Goal: Transaction & Acquisition: Book appointment/travel/reservation

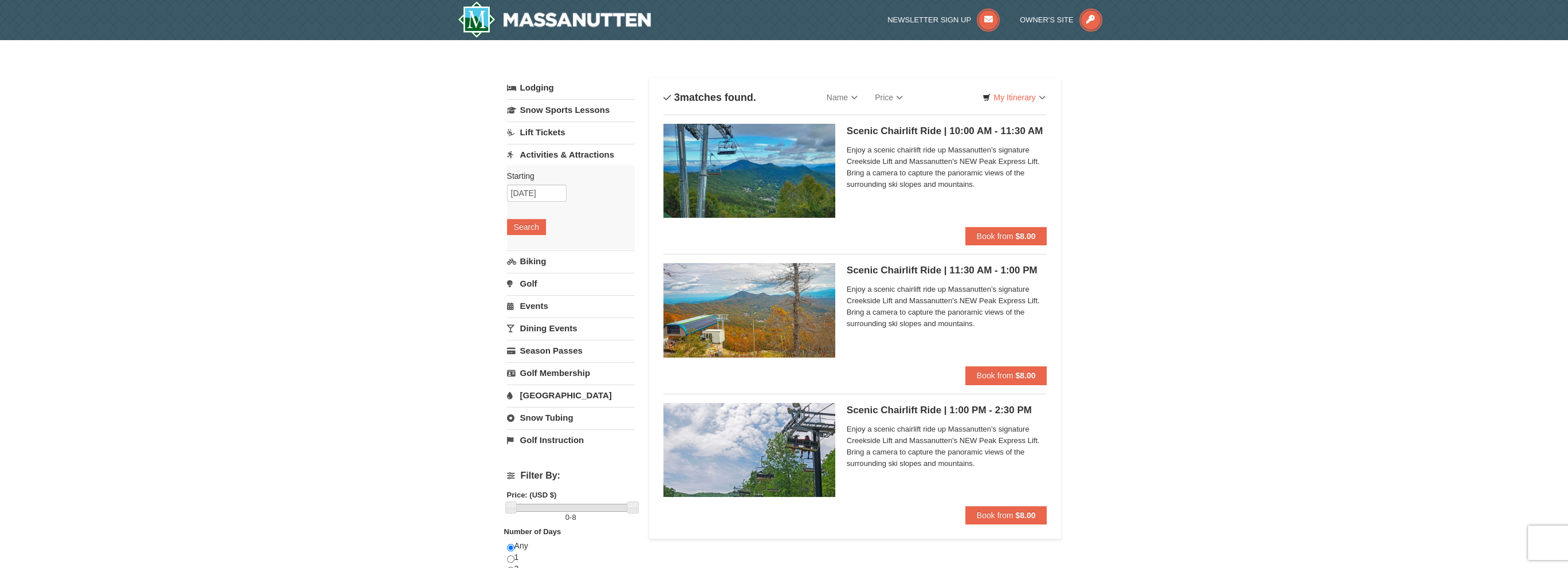
click at [1533, 96] on div "× Categories List Filter My Itinerary Questions? 1-540-289-9441 Lodging Arrival…" at bounding box center [784, 470] width 1568 height 859
click at [1352, 41] on div "× Categories List Filter My Itinerary Questions? 1-540-289-9441 Lodging Arrival…" at bounding box center [784, 470] width 1568 height 859
click at [1001, 236] on span "Book from" at bounding box center [995, 236] width 37 height 9
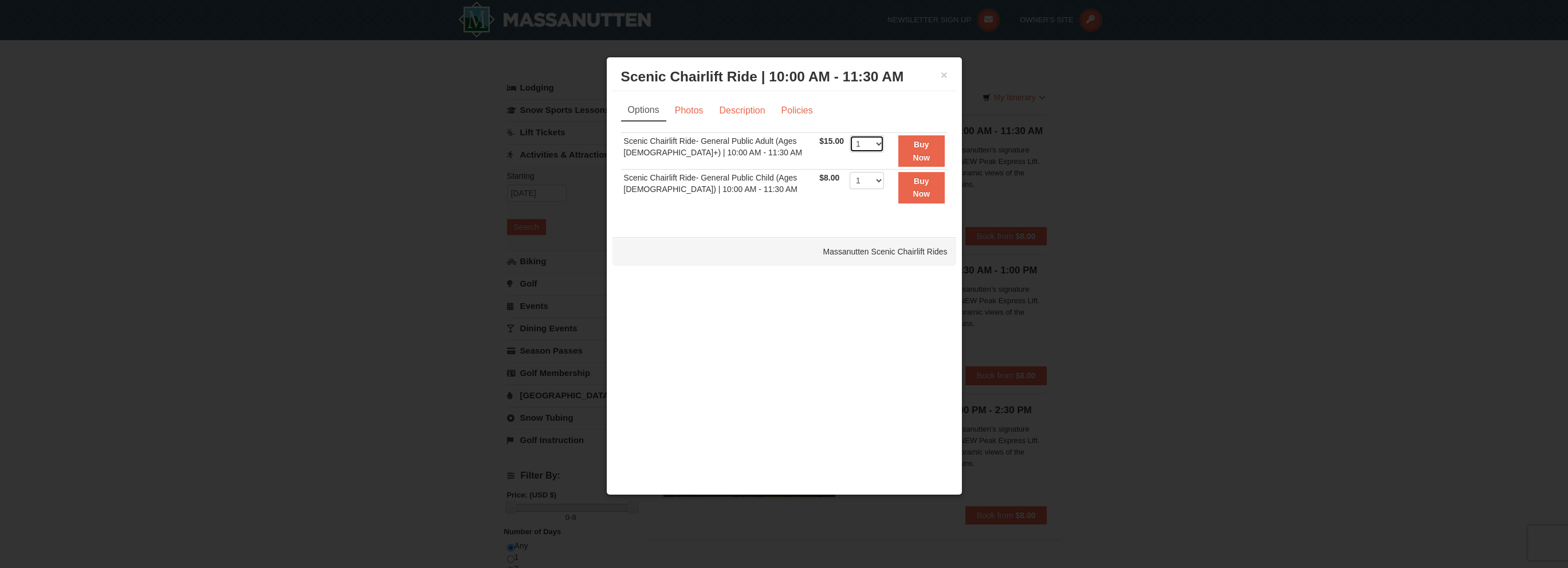
click at [875, 146] on select "1 2 3 4 5 6 7 8 9 10 11 12 13 14 15 16 17 18 19 20 21 22" at bounding box center [867, 144] width 34 height 17
select select "2"
click at [850, 135] on select "1 2 3 4 5 6 7 8 9 10 11 12 13 14 15 16 17 18 19 20 21 22" at bounding box center [867, 144] width 34 height 17
drag, startPoint x: 919, startPoint y: 148, endPoint x: 705, endPoint y: 124, distance: 215.3
click at [709, 126] on div "Options Photos Description Policies Sorry, no matches found. Please remove some…" at bounding box center [784, 158] width 326 height 117
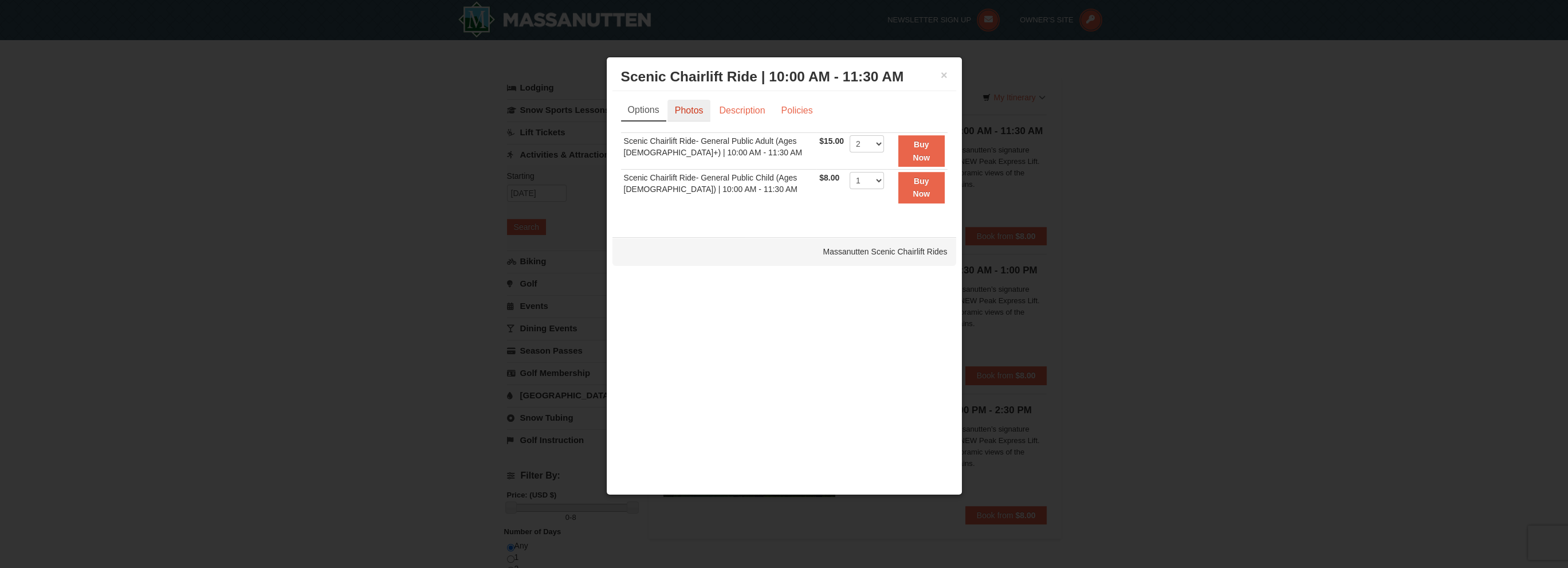
click at [679, 100] on link "Photos" at bounding box center [689, 111] width 44 height 21
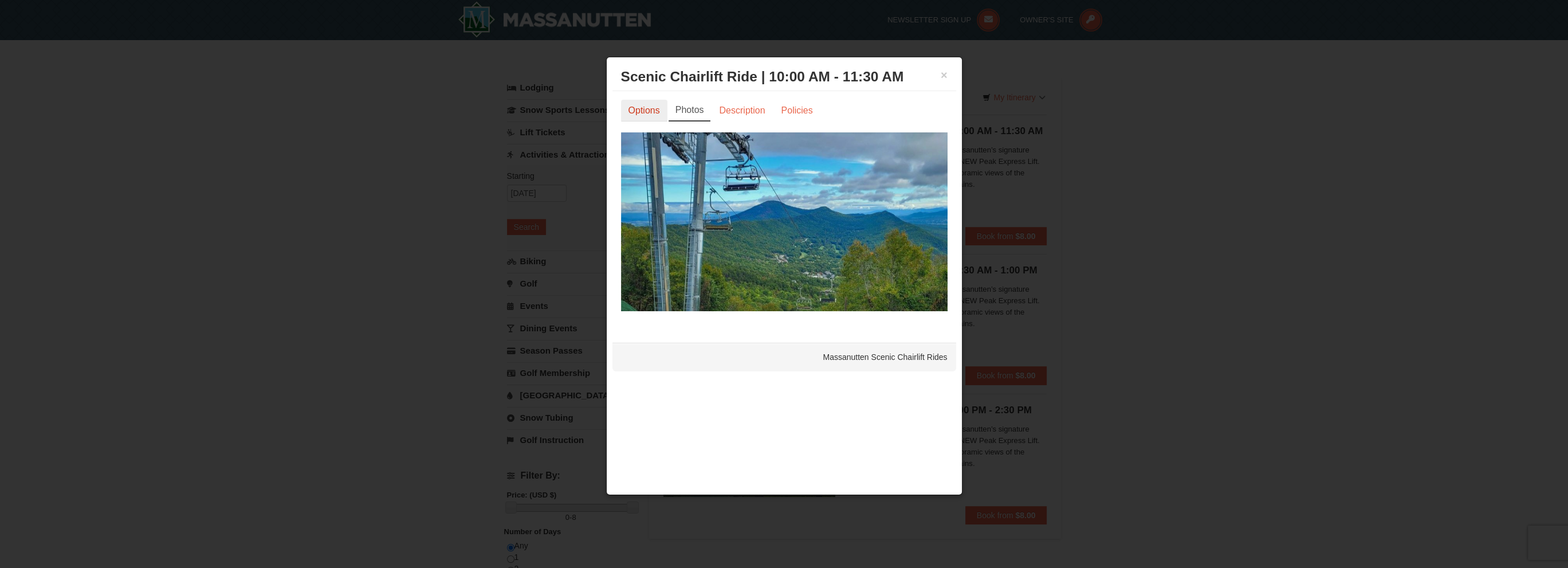
click at [630, 101] on link "Options" at bounding box center [644, 111] width 46 height 21
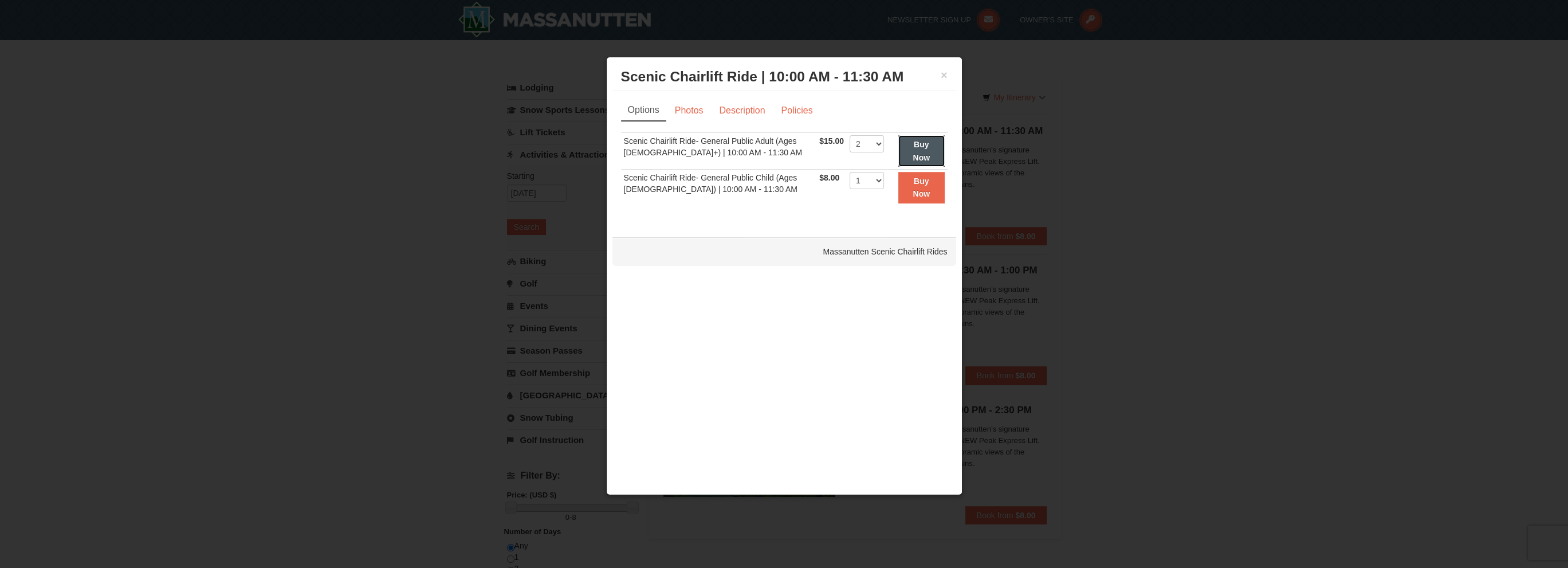
click at [938, 153] on button "Buy Now" at bounding box center [921, 150] width 46 height 32
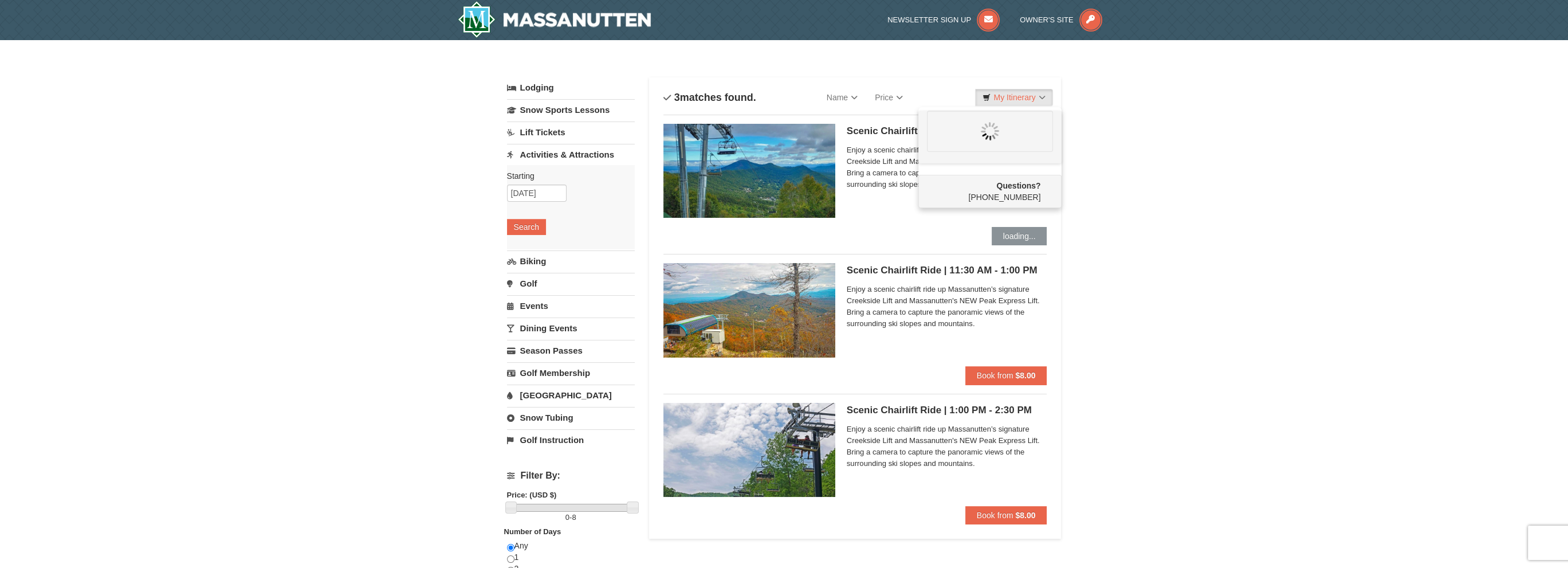
click at [869, 169] on span "Enjoy a scenic chairlift ride up Massanutten’s signature Creekside Lift and Mas…" at bounding box center [946, 167] width 201 height 46
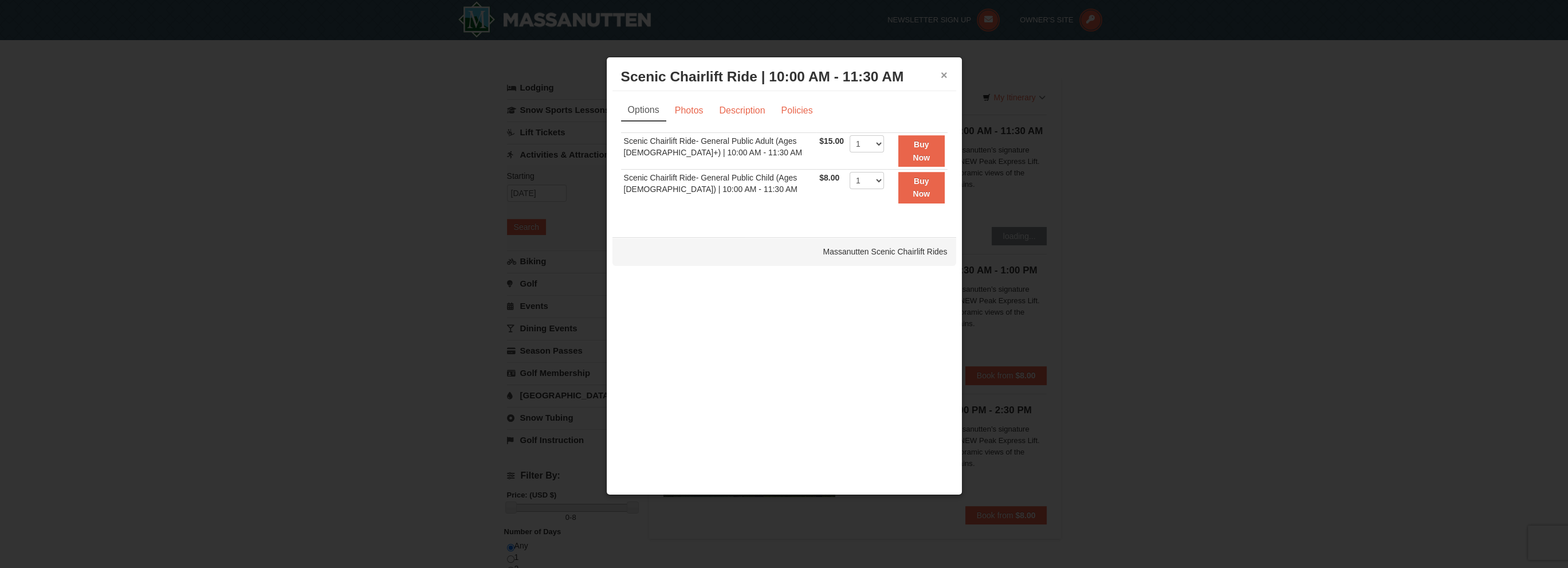
click at [945, 73] on button "×" at bounding box center [944, 75] width 7 height 11
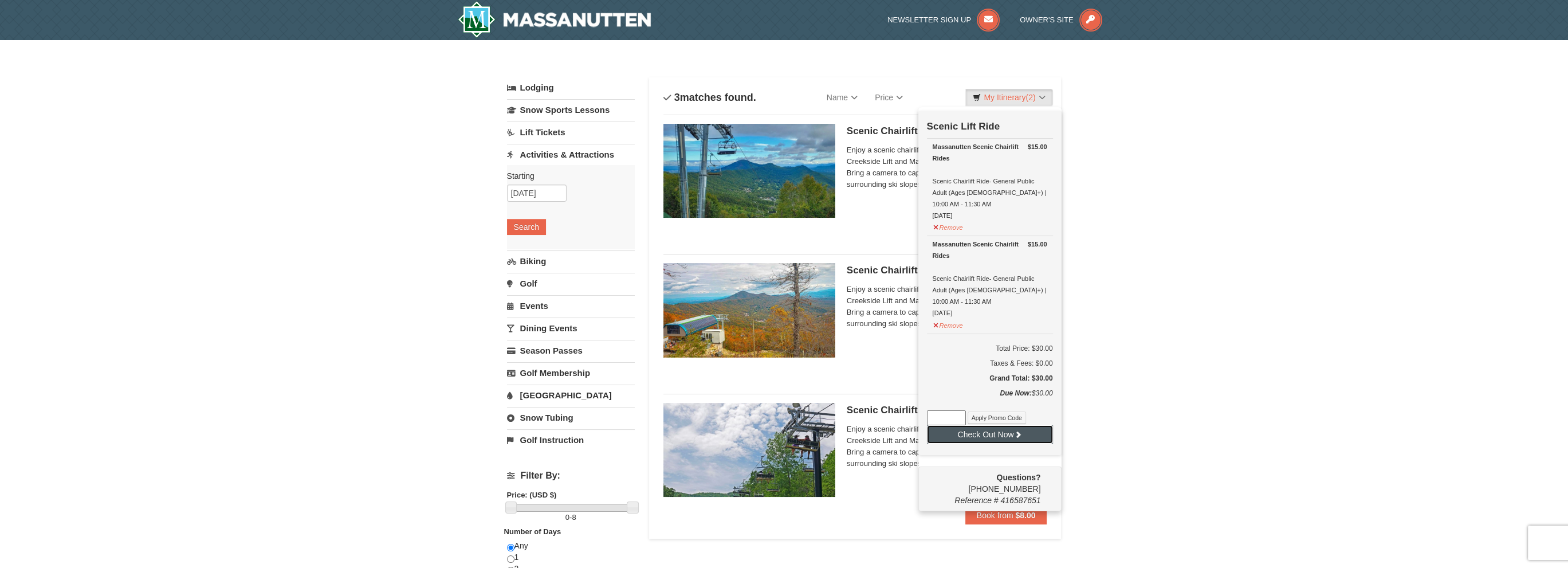
click at [999, 425] on button "Check Out Now" at bounding box center [990, 434] width 126 height 18
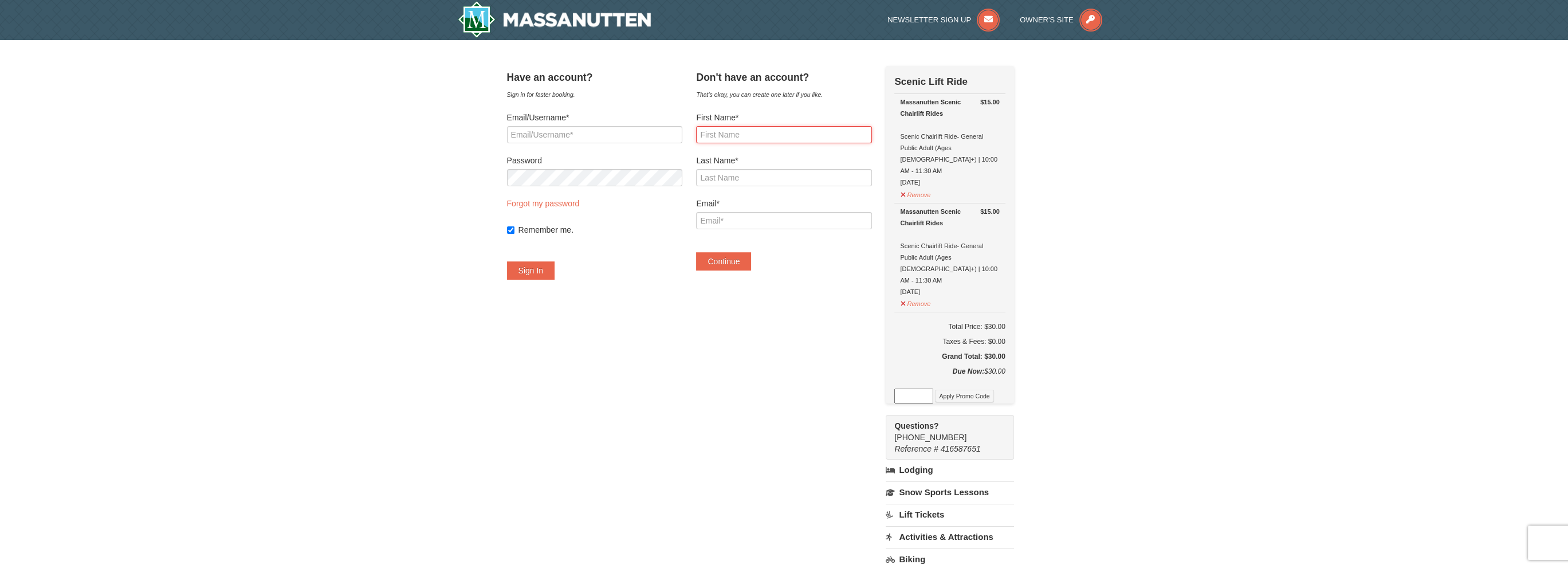
click at [770, 135] on input "First Name*" at bounding box center [783, 135] width 175 height 17
type input "Thomas"
type input "Shelton"
type input "[EMAIL_ADDRESS][DOMAIN_NAME]"
click at [564, 224] on label "Remember me." at bounding box center [600, 230] width 164 height 11
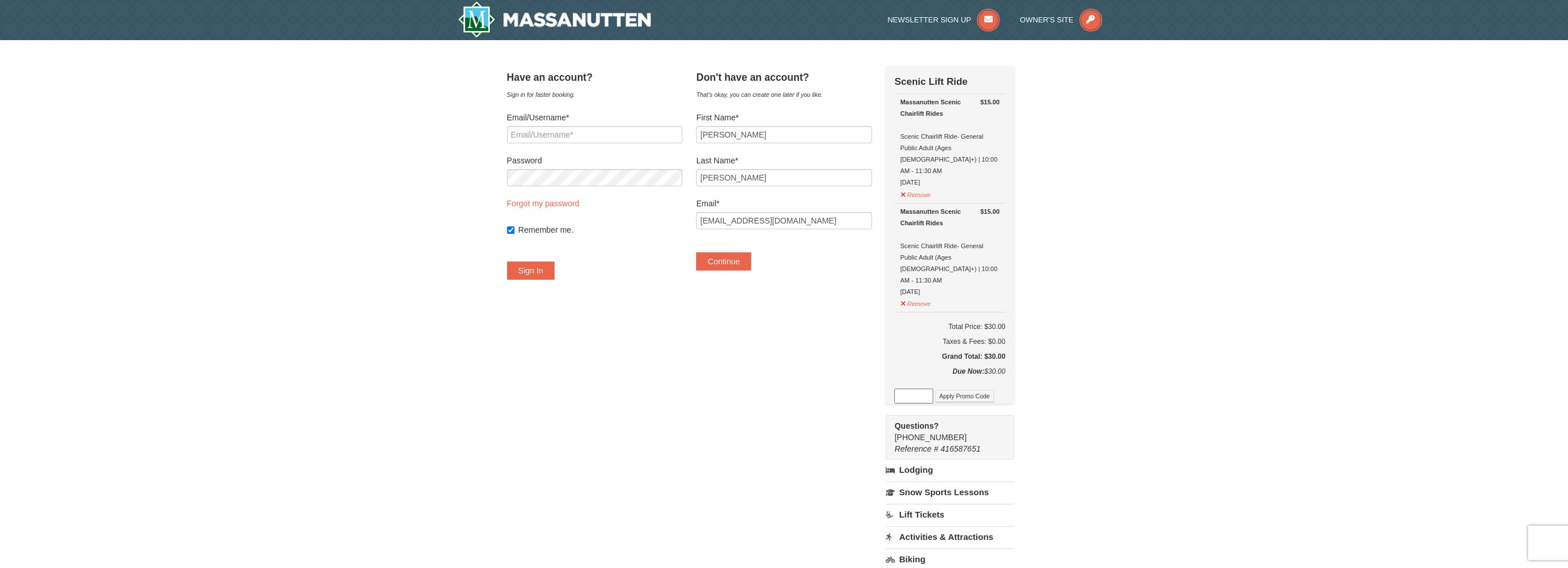
click at [514, 226] on input "Remember me." at bounding box center [510, 230] width 7 height 7
checkbox input "false"
click at [751, 263] on button "Continue" at bounding box center [724, 261] width 55 height 18
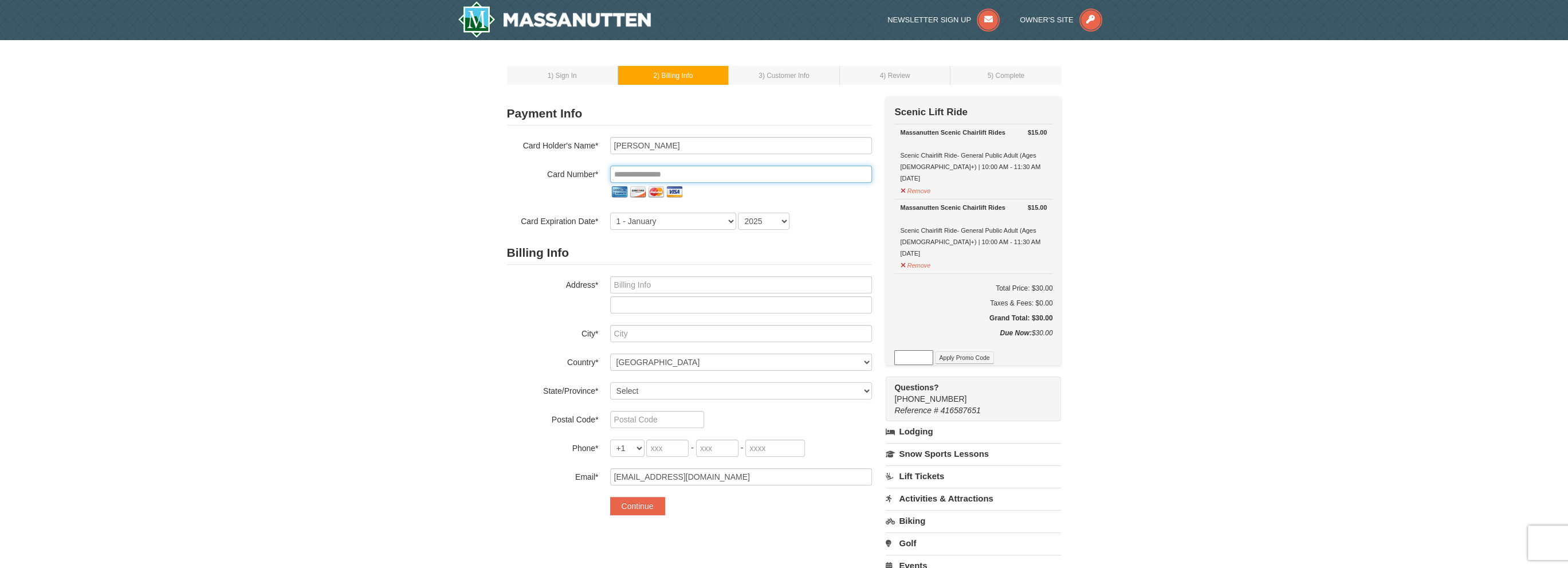
click at [720, 171] on input "tel" at bounding box center [741, 175] width 262 height 17
type input "Thomas E Shelton"
type input "**********"
select select "7"
select select "2029"
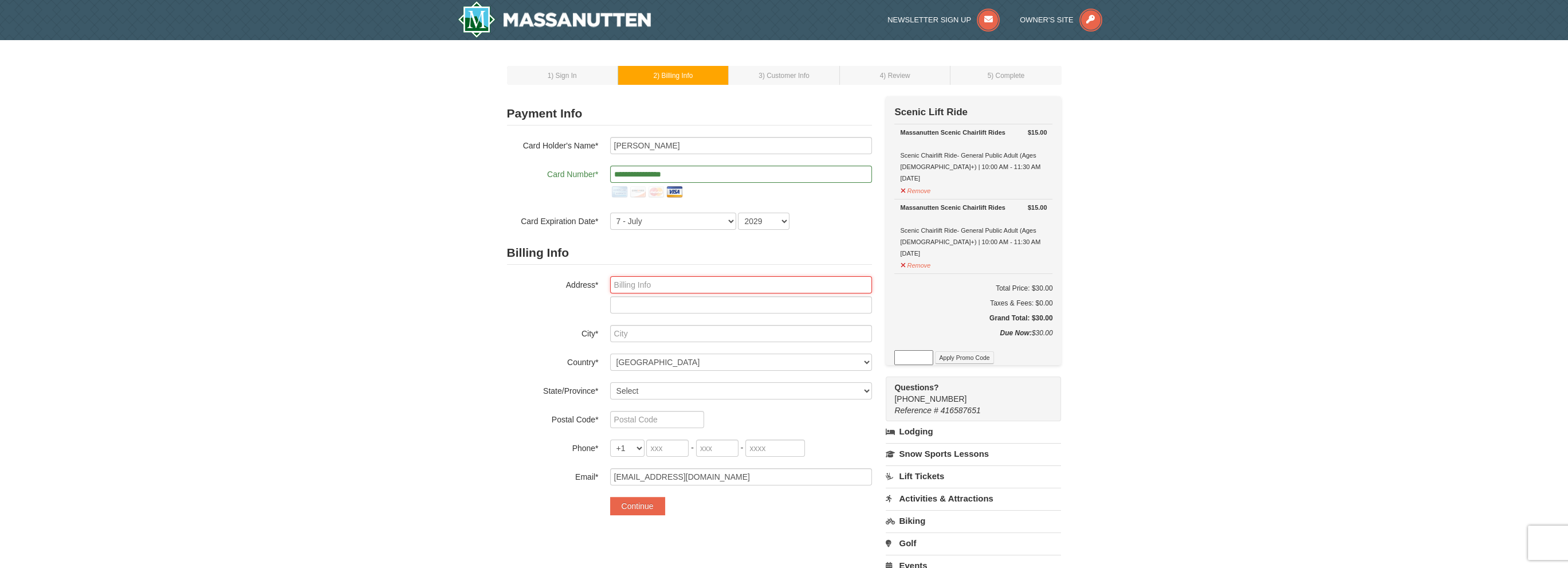
click at [755, 291] on input "text" at bounding box center [741, 285] width 262 height 17
type input "[STREET_ADDRESS]"
type input "[GEOGRAPHIC_DATA]"
select select "VA"
type input "22180-704"
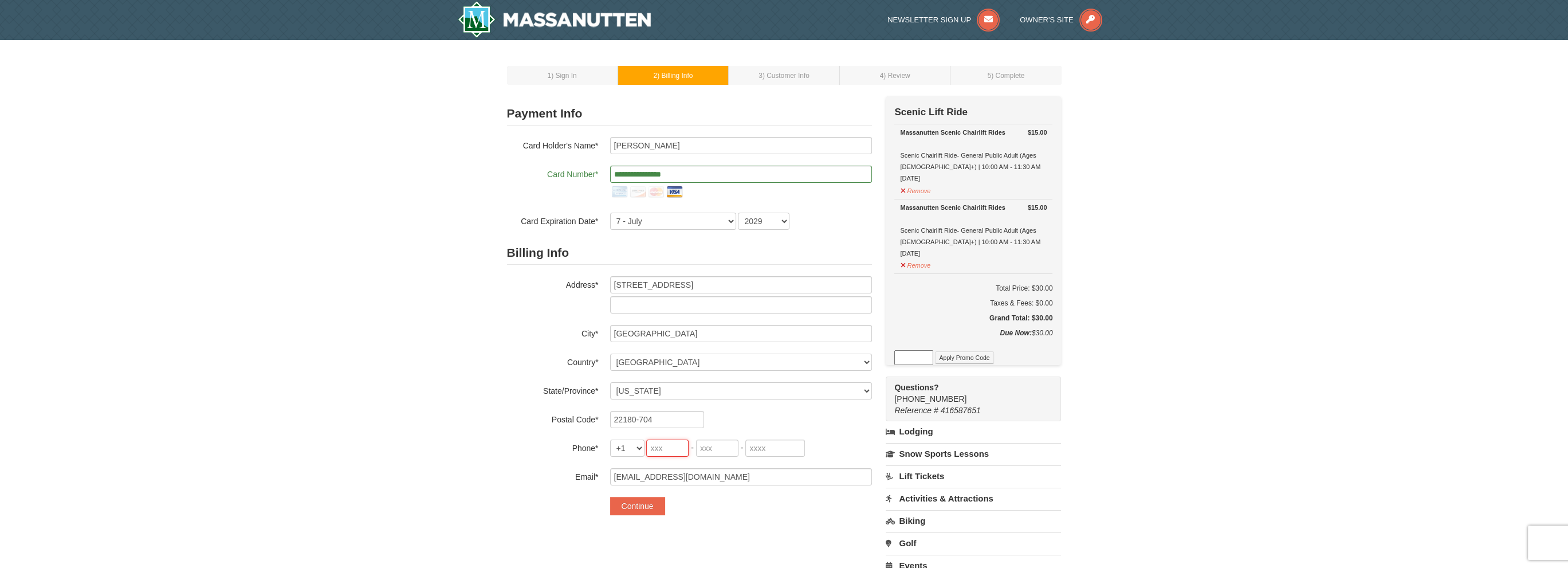
type input "703"
type input "204"
type input "0602"
drag, startPoint x: 714, startPoint y: 446, endPoint x: 686, endPoint y: 446, distance: 28.0
click at [686, 446] on span "703 - 204 - 0602" at bounding box center [726, 448] width 158 height 9
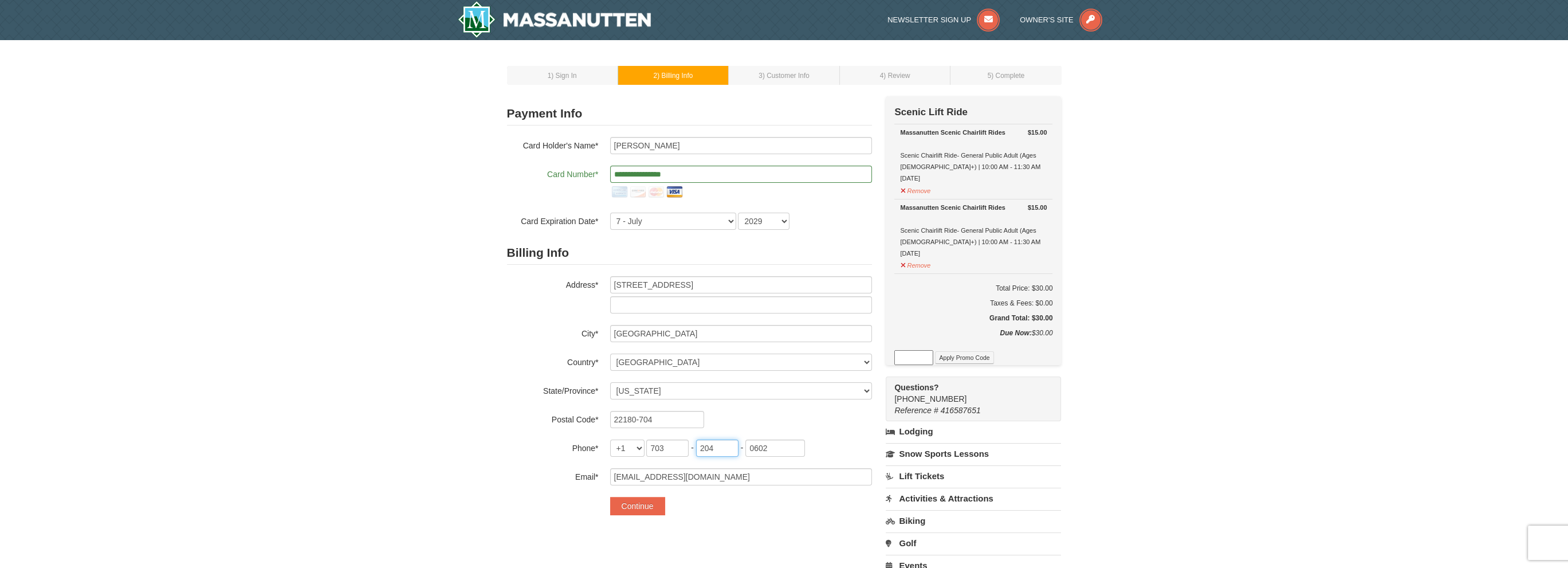
type input "867"
drag, startPoint x: 780, startPoint y: 452, endPoint x: 703, endPoint y: 446, distance: 77.2
click at [708, 447] on span "703 - 867 - 0602" at bounding box center [726, 448] width 158 height 9
type input "3258"
click at [823, 430] on div "Billing Info Address* 2624 Occidental Dr City* Vienna Country* ----- Select ---…" at bounding box center [689, 363] width 365 height 244
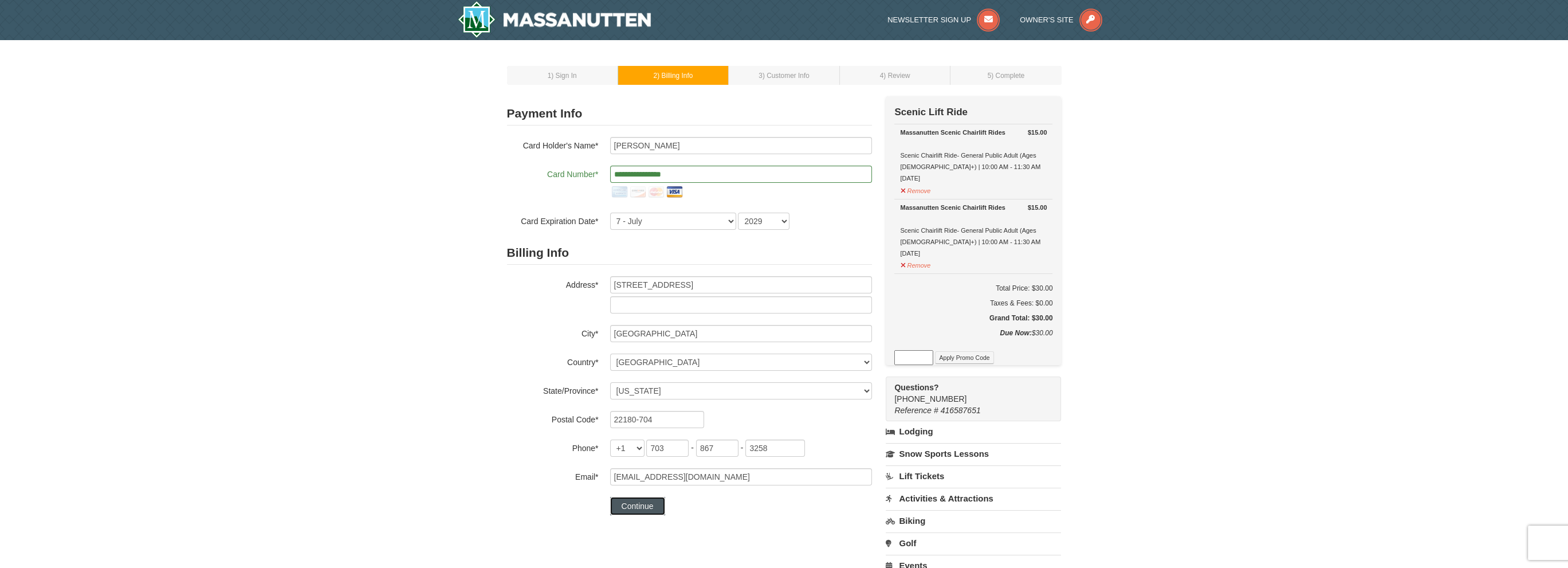
click at [638, 503] on button "Continue" at bounding box center [638, 506] width 55 height 18
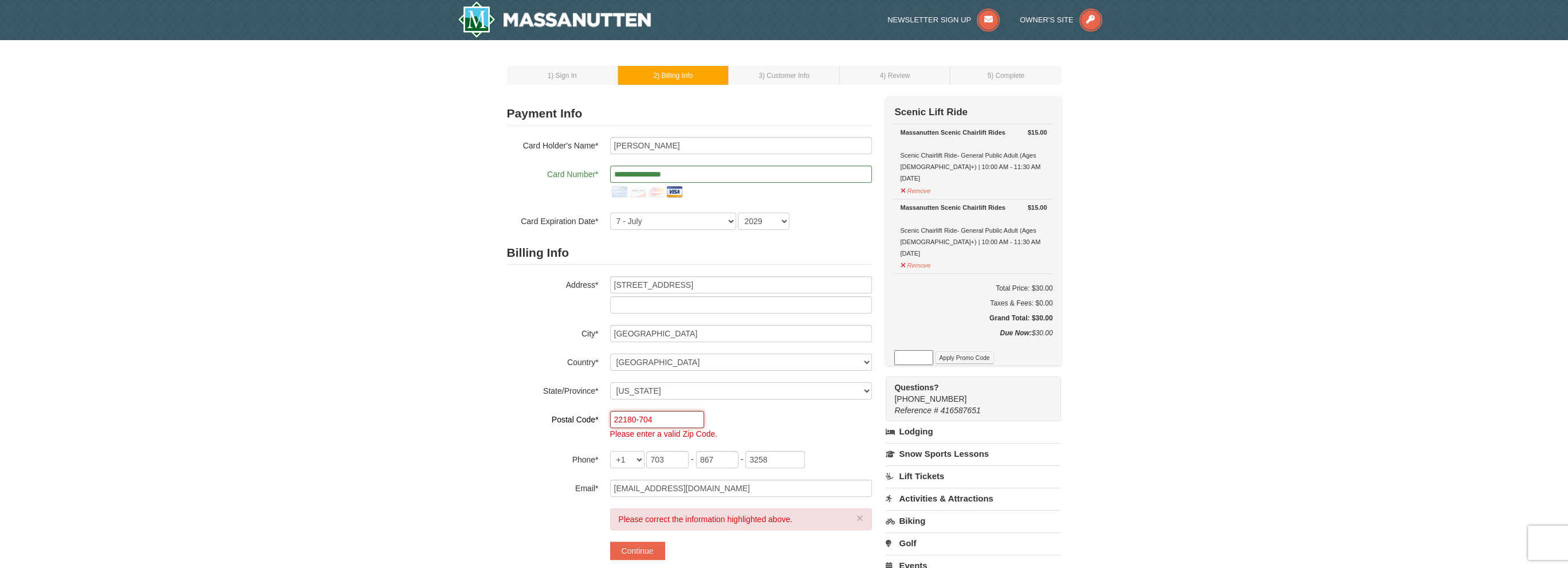
click at [662, 416] on input "22180-704" at bounding box center [657, 420] width 94 height 17
drag, startPoint x: 655, startPoint y: 416, endPoint x: 634, endPoint y: 416, distance: 21.0
click at [634, 416] on input "22180-704" at bounding box center [657, 420] width 94 height 17
type input "22180"
click at [1265, 397] on div "1 ) Sign In 2 ) Billing Info 3 ) Customer Info ) Review ×" at bounding box center [784, 393] width 1568 height 707
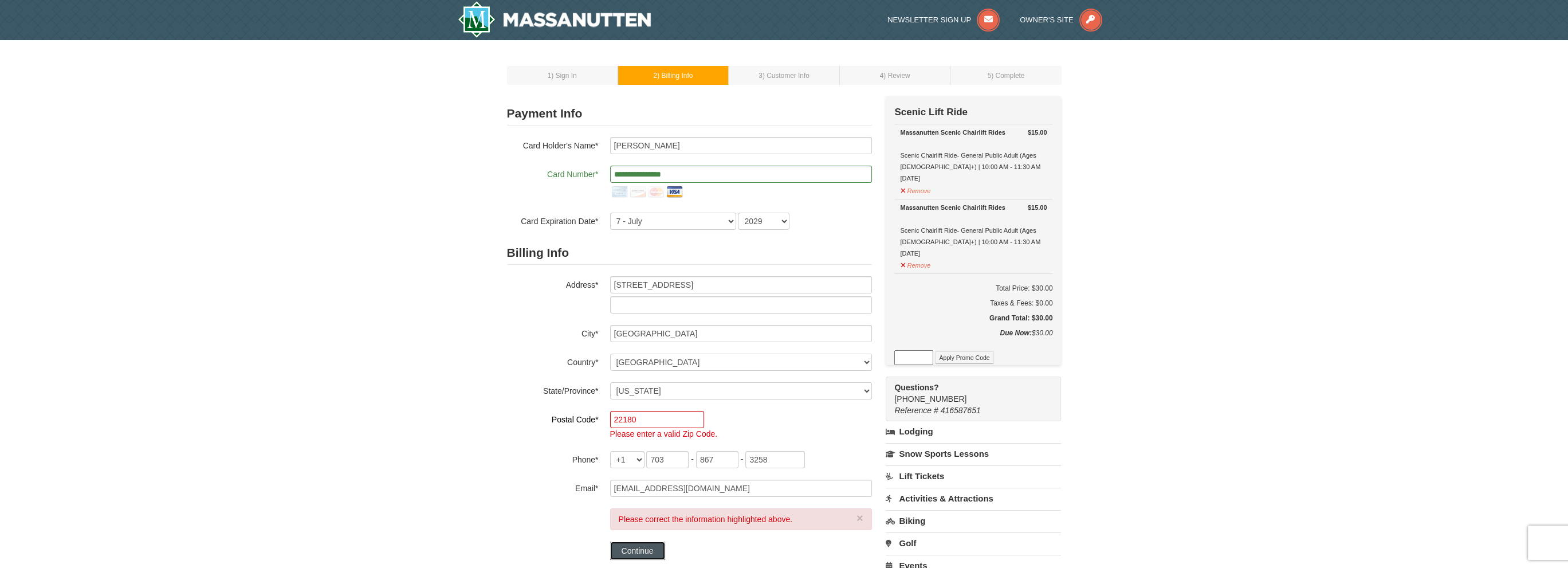
click at [640, 549] on button "Continue" at bounding box center [638, 551] width 55 height 18
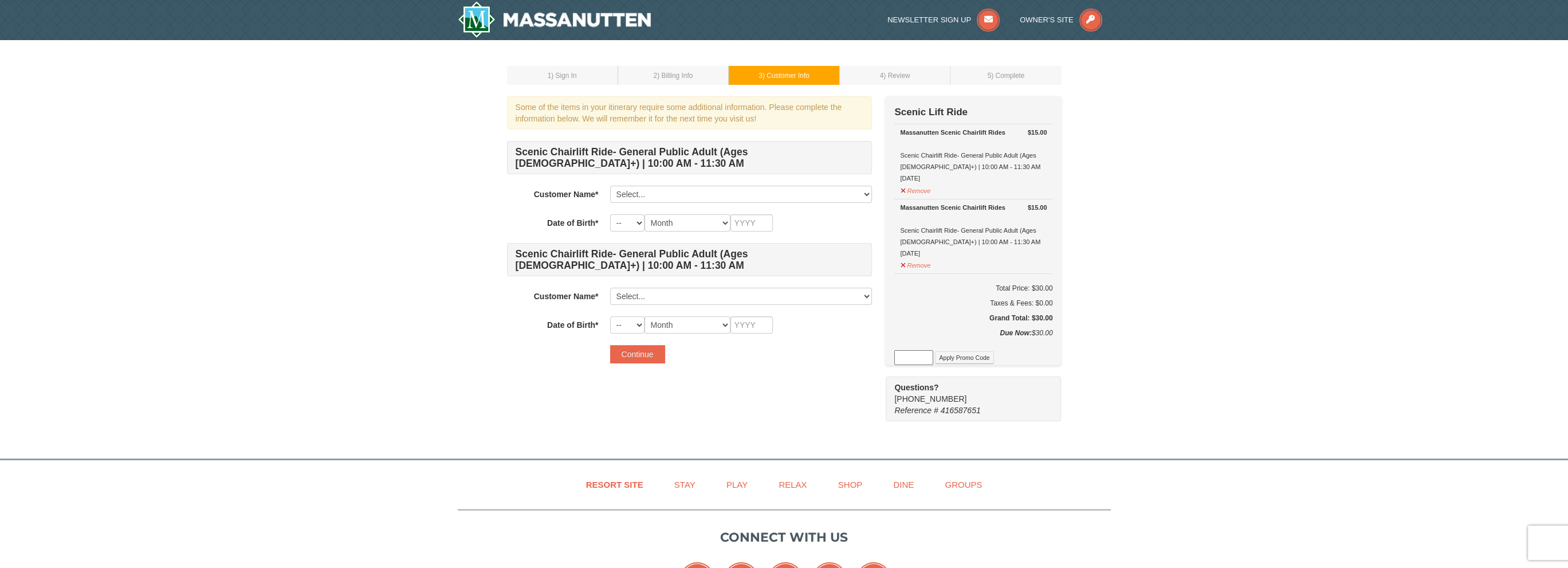
click at [687, 68] on td "2 ) Billing Info" at bounding box center [673, 75] width 111 height 19
drag, startPoint x: 524, startPoint y: 160, endPoint x: 511, endPoint y: 164, distance: 13.6
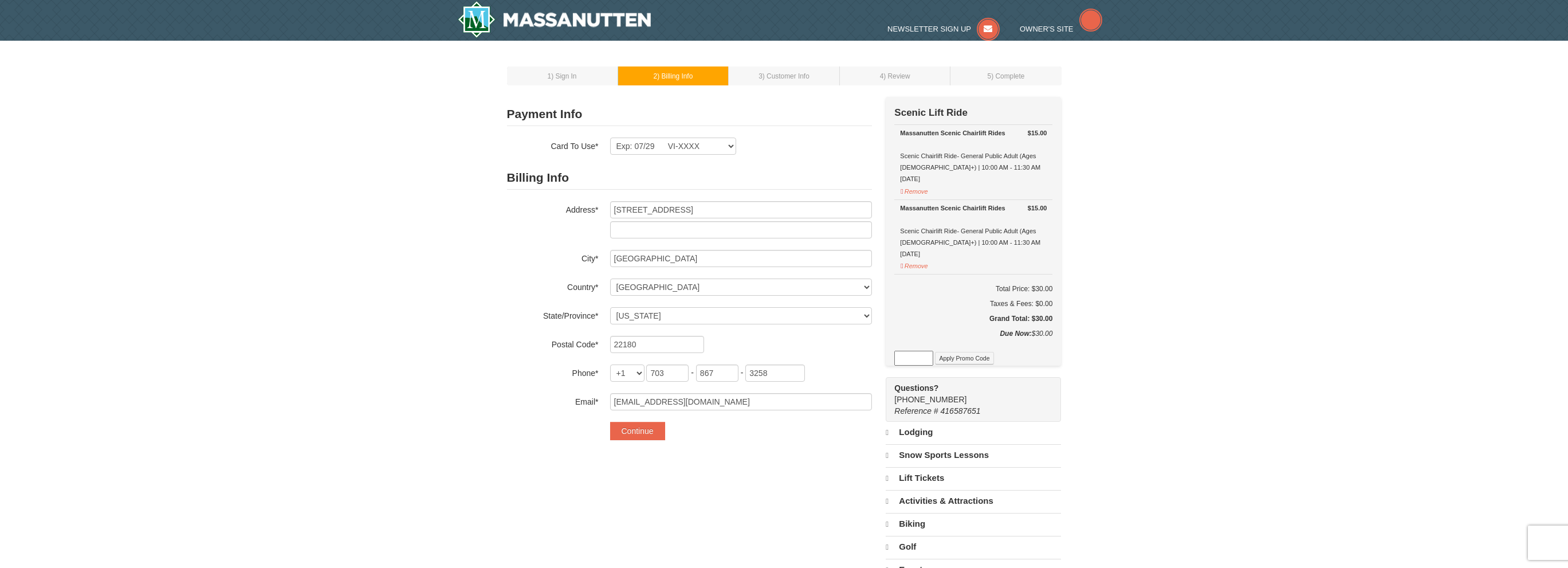
select select "VA"
click at [703, 366] on div "Billing Info Address* [STREET_ADDRESS] City* [GEOGRAPHIC_DATA] Country* ----- S…" at bounding box center [689, 288] width 365 height 244
drag, startPoint x: 726, startPoint y: 375, endPoint x: 667, endPoint y: 371, distance: 59.1
click at [667, 371] on span "703 - 867 - 3258" at bounding box center [726, 372] width 158 height 9
type input "594"
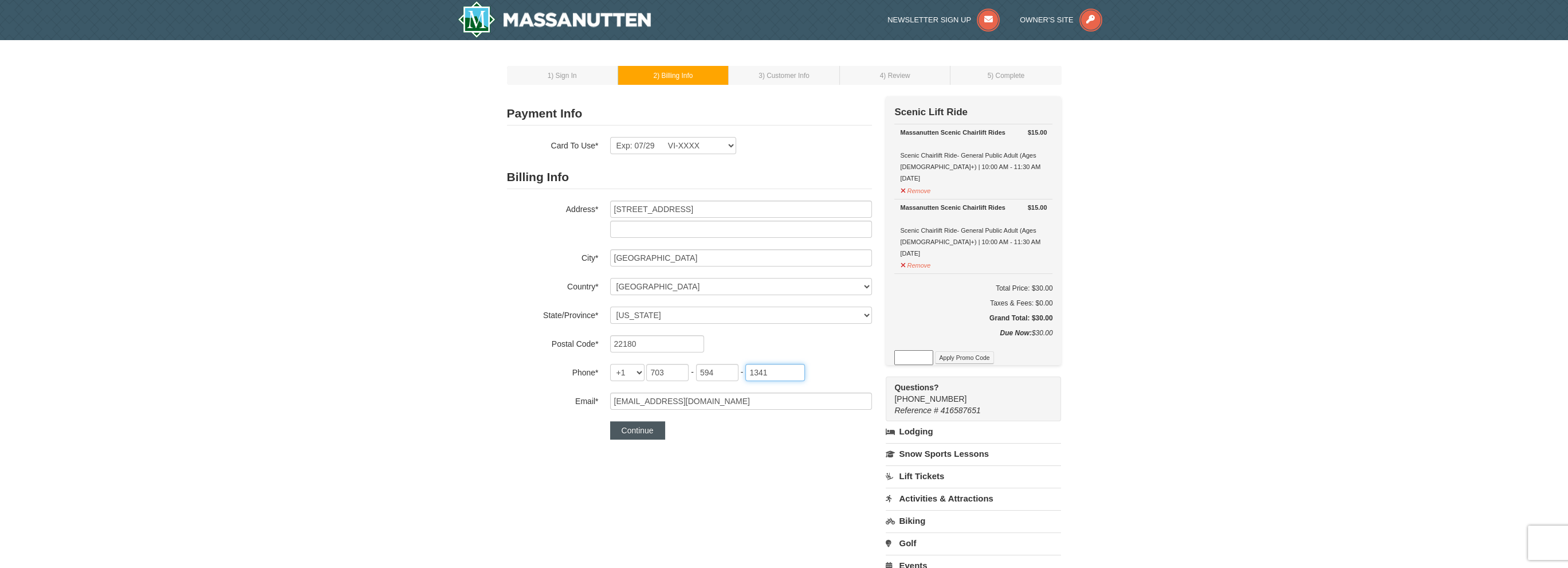
type input "1341"
click at [639, 424] on button "Continue" at bounding box center [638, 430] width 55 height 18
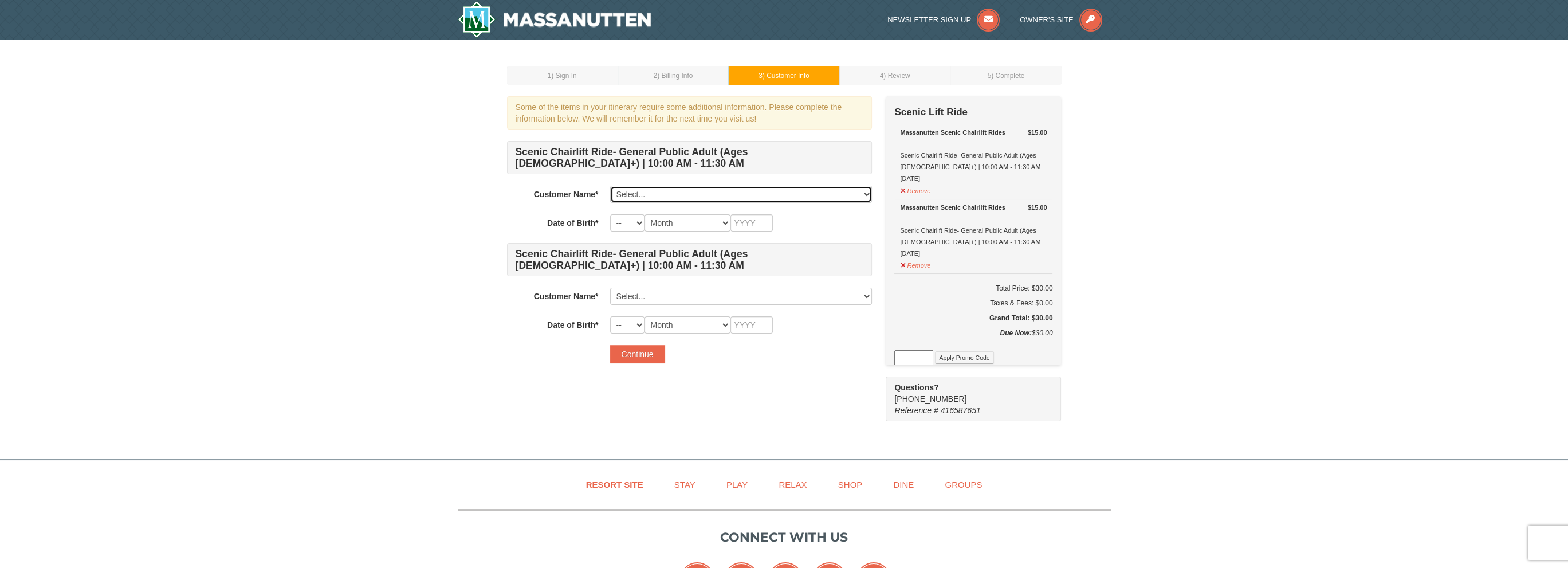
click at [870, 191] on select "Select... [PERSON_NAME] Add New..." at bounding box center [741, 195] width 262 height 17
select select "28361552"
click at [610, 186] on select "Select... [PERSON_NAME] Add New..." at bounding box center [741, 195] width 262 height 17
click at [642, 225] on select "-- 01 02 03 04 05 06 07 08 09 10 11 12 13 14 15 16 17 18 19 20 21 22 23 24 25 2…" at bounding box center [627, 223] width 34 height 17
select select "06"
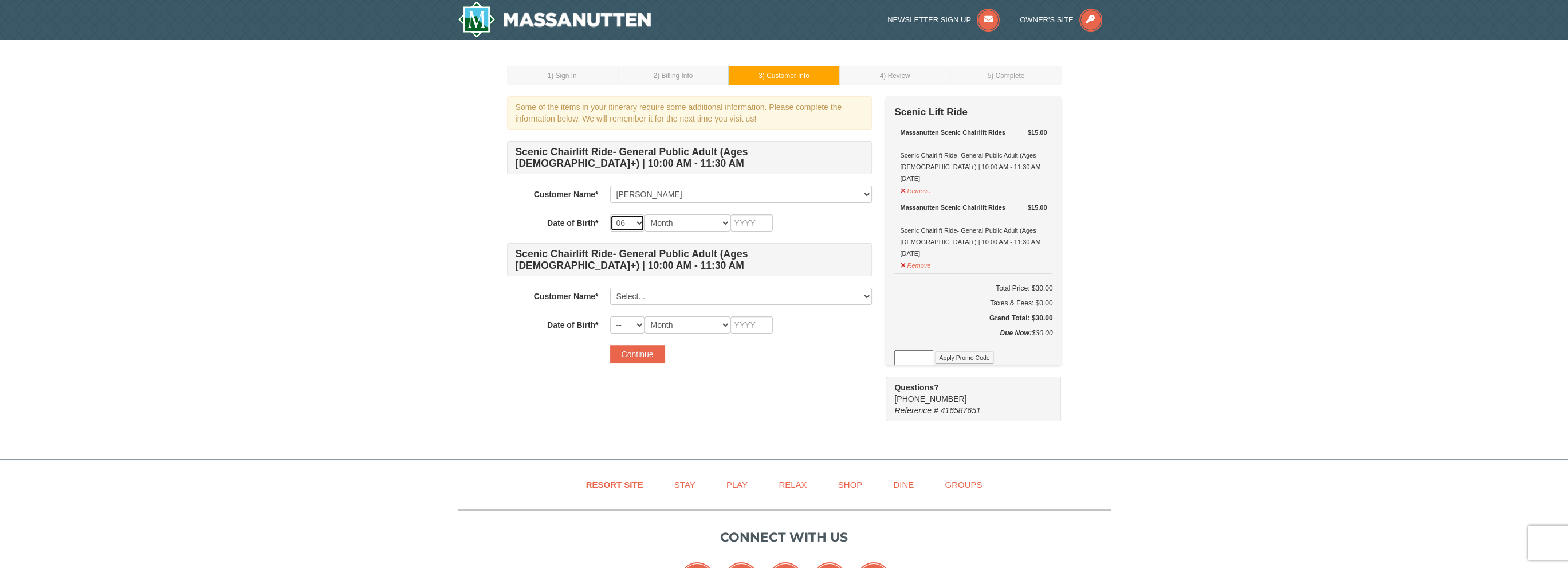
click at [610, 214] on select "-- 01 02 03 04 05 06 07 08 09 10 11 12 13 14 15 16 17 18 19 20 21 22 23 24 25 2…" at bounding box center [627, 223] width 34 height 17
click at [718, 229] on select "Month January February March April May June July August September October Novem…" at bounding box center [687, 223] width 86 height 17
select select "10"
click at [644, 214] on select "Month January February March April May June July August September October Novem…" at bounding box center [687, 223] width 86 height 17
click at [756, 219] on input "text" at bounding box center [751, 223] width 42 height 17
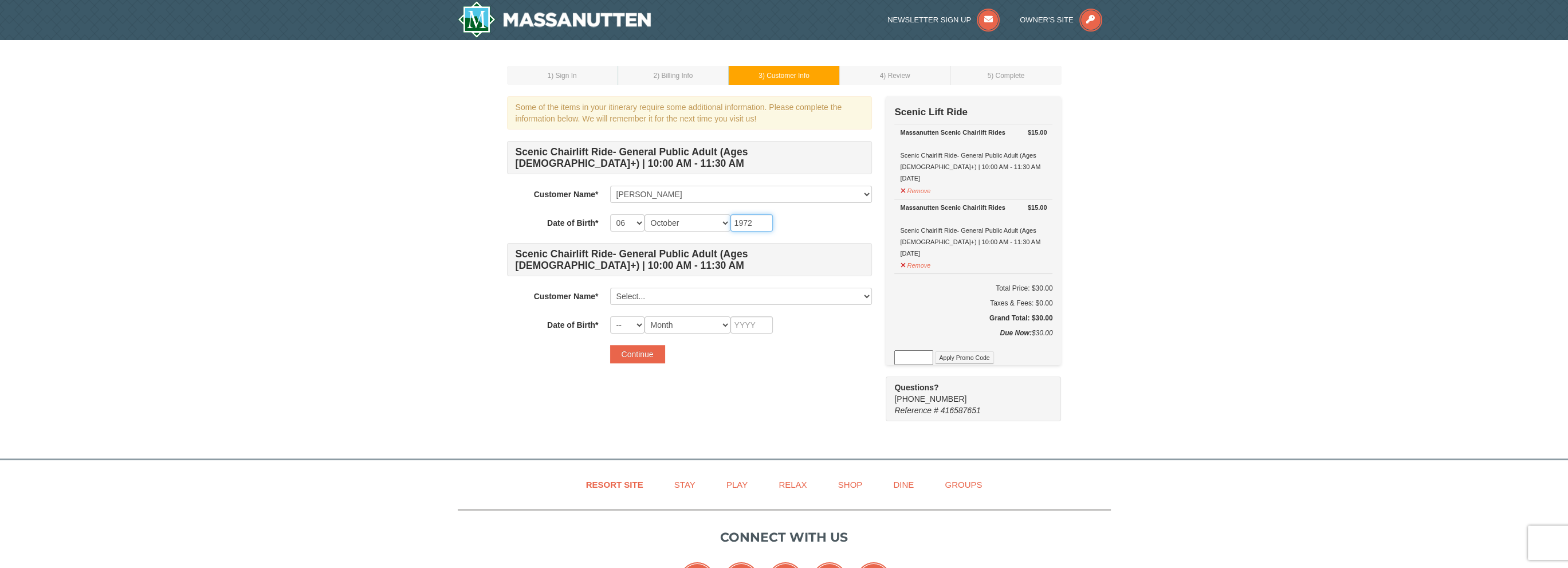
type input "1972"
click at [655, 295] on select "Select... Thomas Shelton Add New..." at bounding box center [741, 296] width 262 height 17
click at [645, 293] on input "text" at bounding box center [673, 296] width 126 height 17
type input "T"
type input "Patricia"
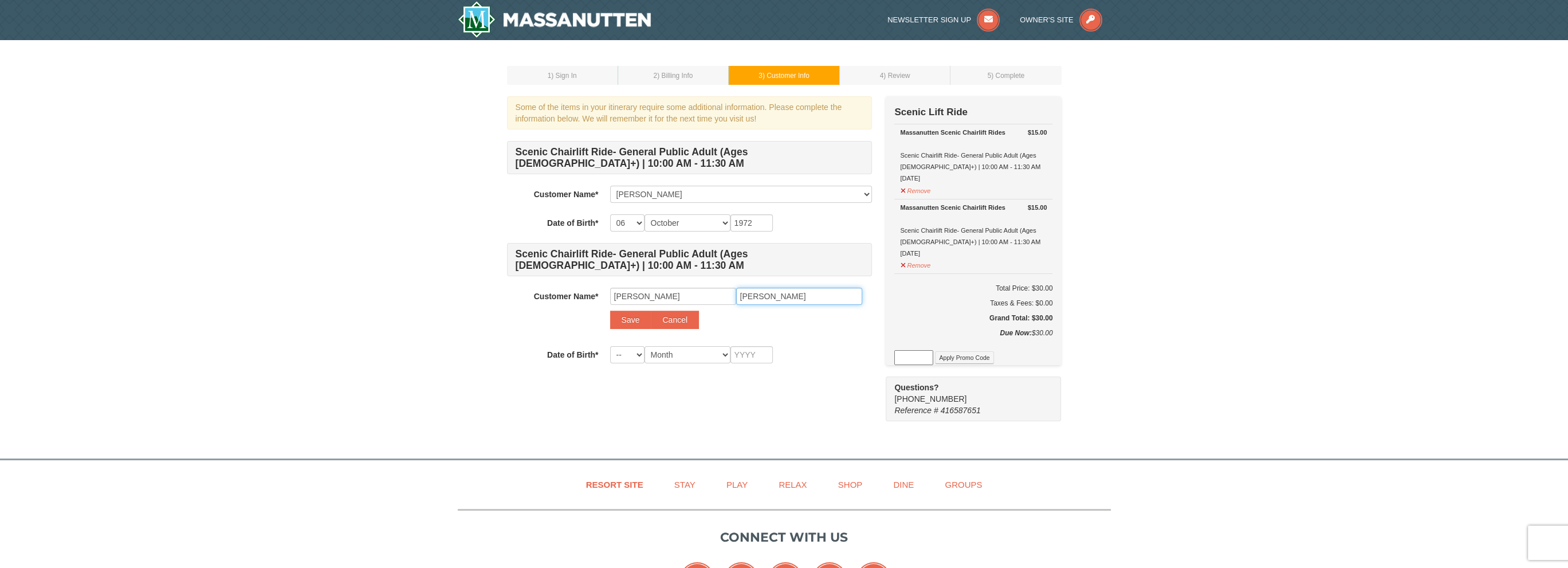
type input "Paulino"
click at [642, 354] on select "-- 01 02 03 04 05 06 07 08 09 10 11 12 13 14 15 16 17 18 19 20 21 22 23 24 25 2…" at bounding box center [627, 355] width 34 height 17
select select "19"
click at [610, 346] on select "-- 01 02 03 04 05 06 07 08 09 10 11 12 13 14 15 16 17 18 19 20 21 22 23 24 25 2…" at bounding box center [627, 355] width 34 height 17
click at [665, 348] on select "Month January February March April May June July August September October Novem…" at bounding box center [687, 355] width 86 height 17
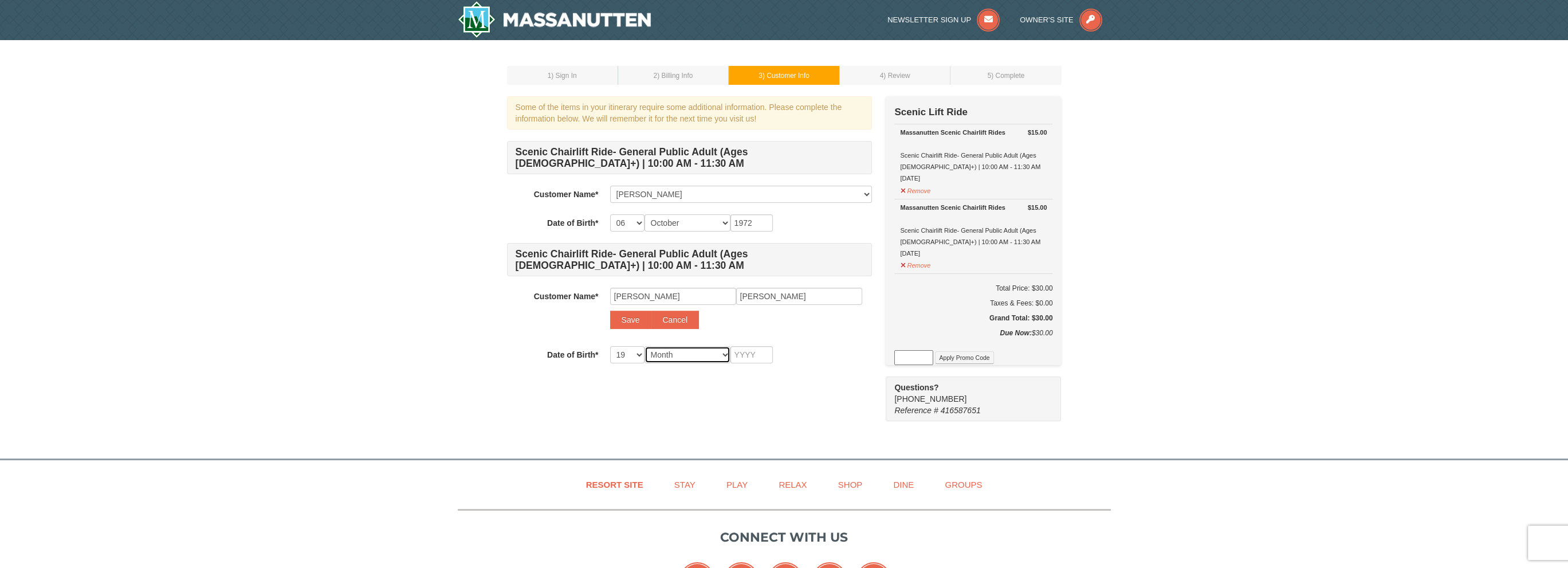
select select "08"
click at [644, 346] on select "Month January February March April May June July August September October Novem…" at bounding box center [687, 355] width 86 height 17
click at [750, 352] on input "text" at bounding box center [751, 355] width 42 height 17
type input "1977"
click at [1122, 254] on div "1 ) Sign In 2 ) Billing Info 3 ) Customer Info ) Review ×" at bounding box center [784, 244] width 1568 height 407
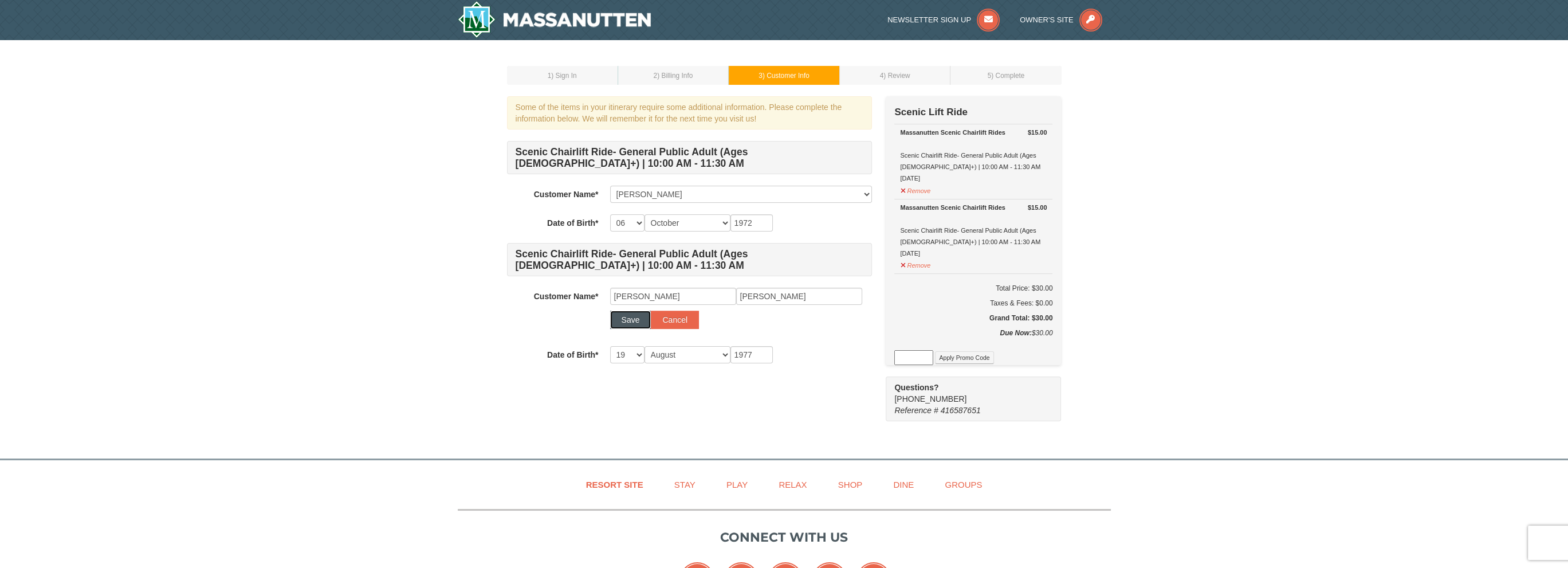
click at [619, 327] on button "Save" at bounding box center [630, 320] width 41 height 18
select select
click at [635, 326] on select "-- 01 02 03 04 05 06 07 08 09 10 11 12 13 14 15 16 17 18 19 20 21 22 23 24 25 2…" at bounding box center [627, 325] width 34 height 17
select select "19"
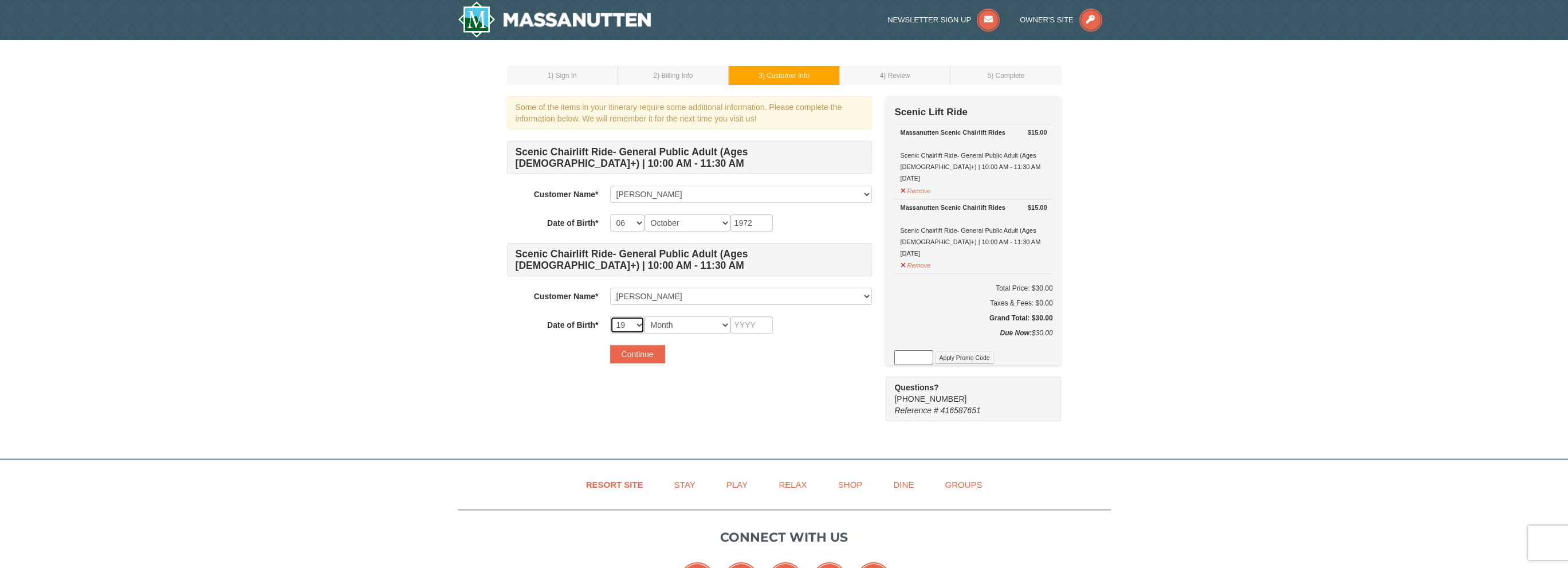
click at [610, 316] on select "-- 01 02 03 04 05 06 07 08 09 10 11 12 13 14 15 16 17 18 19 20 21 22 23 24 25 2…" at bounding box center [627, 325] width 34 height 17
click at [675, 325] on select "Month January February March April May June July August September October Novem…" at bounding box center [687, 325] width 86 height 17
select select "08"
click at [644, 316] on select "Month January February March April May June July August September October Novem…" at bounding box center [687, 325] width 86 height 17
click at [754, 329] on input "text" at bounding box center [751, 325] width 42 height 17
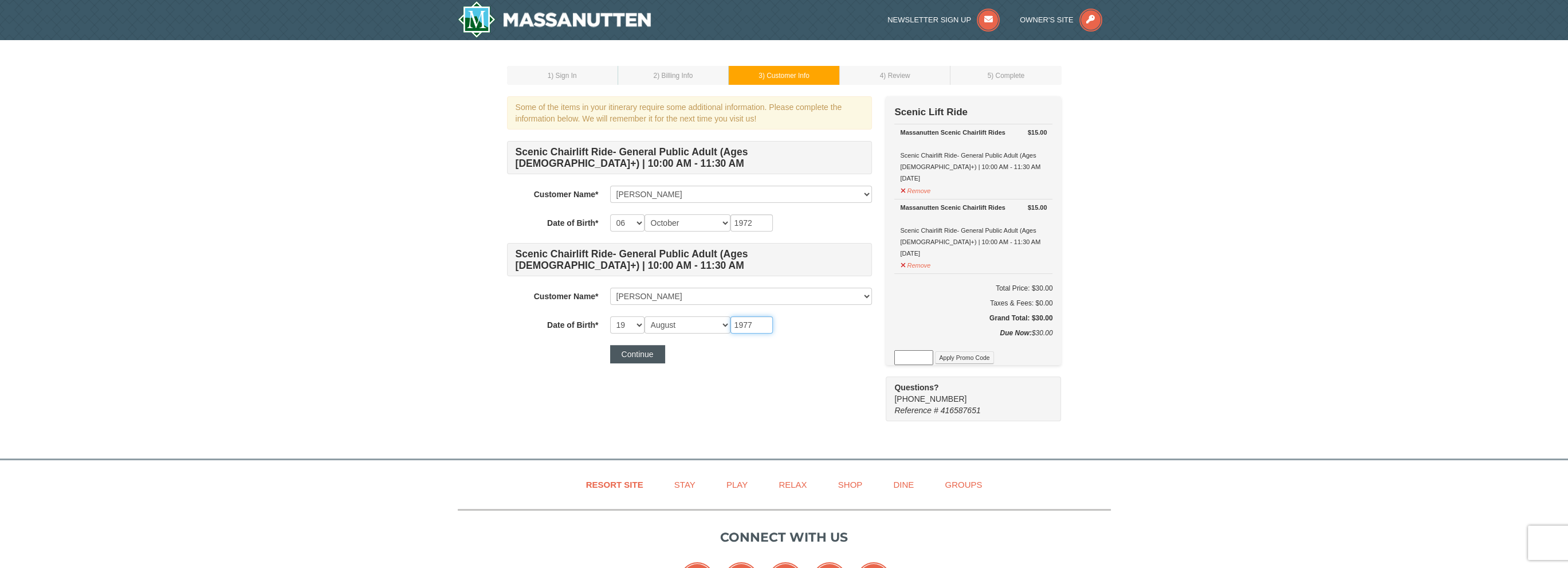
type input "1977"
click at [644, 362] on button "Continue" at bounding box center [638, 354] width 55 height 18
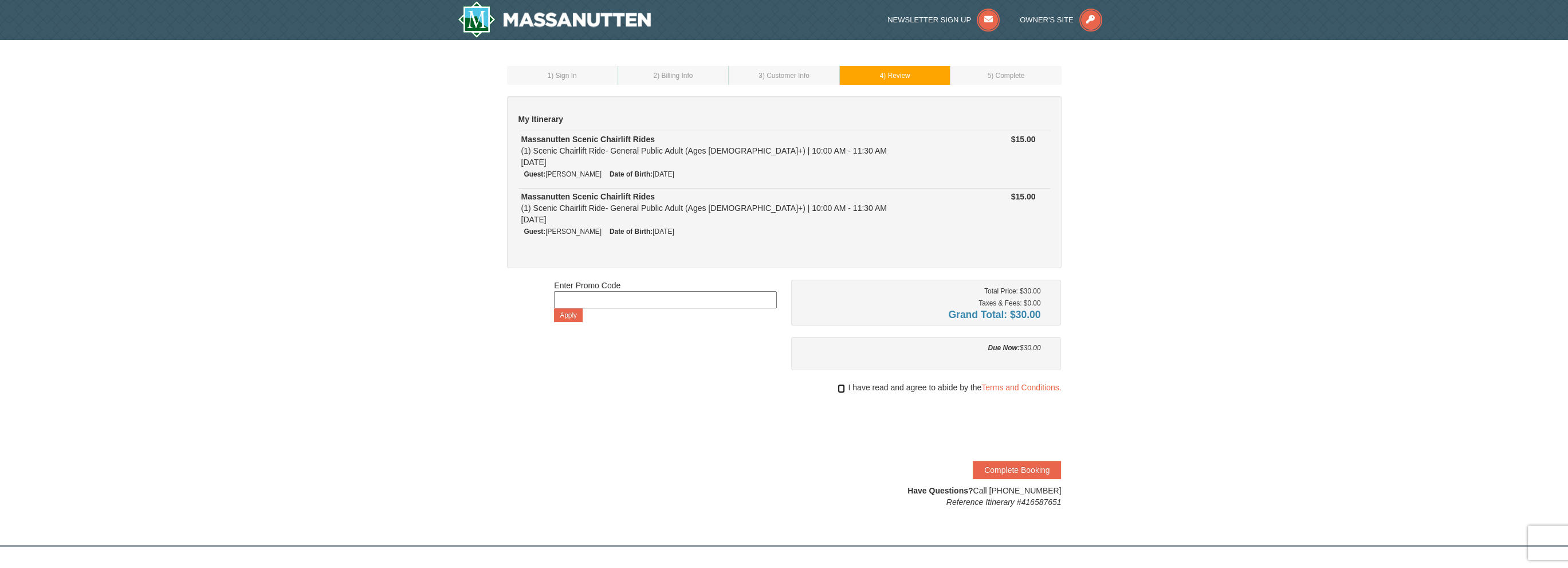
click at [842, 385] on input "checkbox" at bounding box center [841, 389] width 7 height 9
checkbox input "true"
click at [1024, 471] on button "Complete Booking" at bounding box center [1016, 469] width 88 height 18
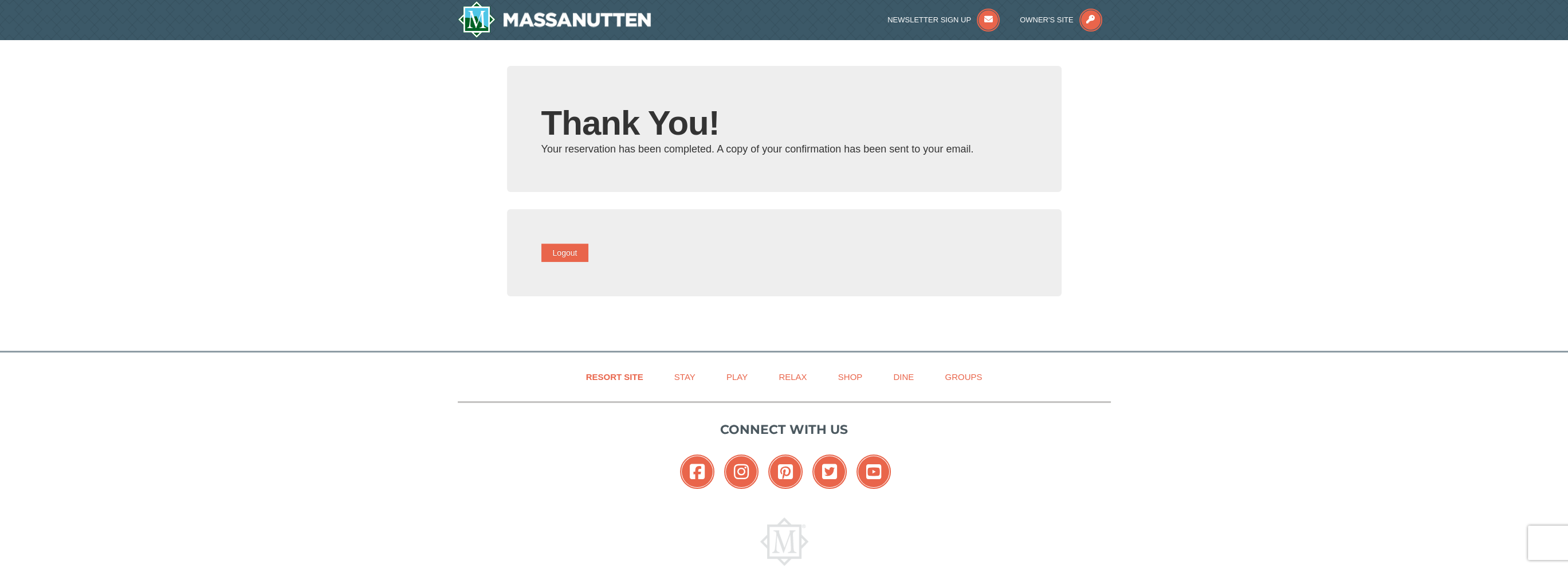
type input "[EMAIL_ADDRESS][DOMAIN_NAME]"
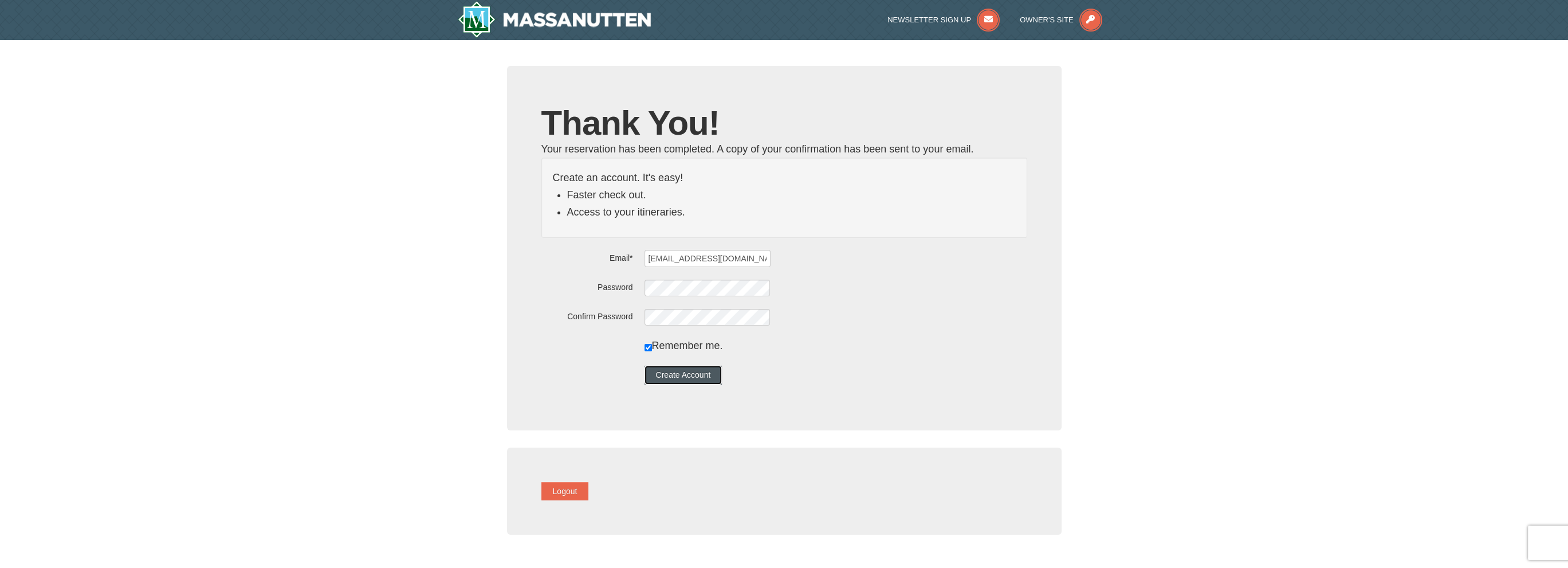
click at [722, 375] on button "Create Account" at bounding box center [683, 375] width 78 height 18
